Goal: Go to known website: Access a specific website the user already knows

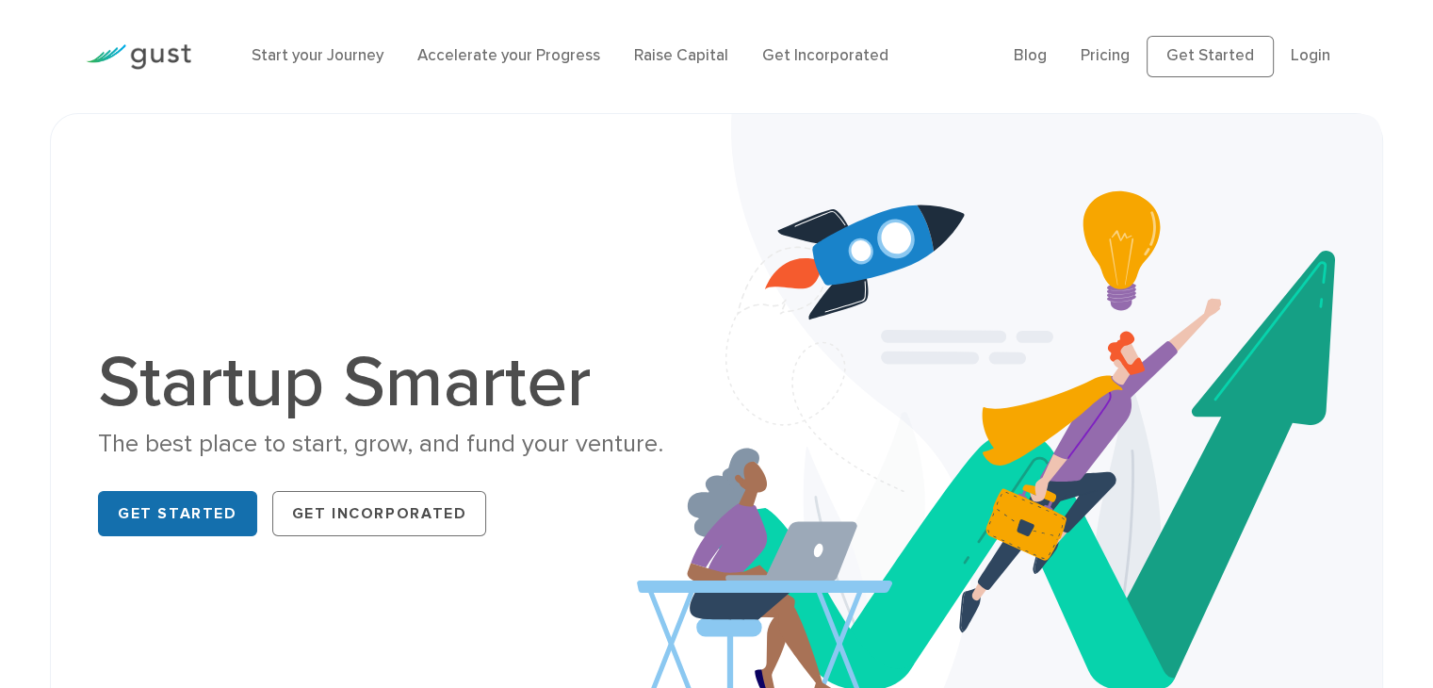
click at [200, 511] on link "Get Started" at bounding box center [177, 513] width 159 height 45
click at [1312, 51] on link "Login" at bounding box center [1311, 55] width 40 height 19
